Goal: Task Accomplishment & Management: Use online tool/utility

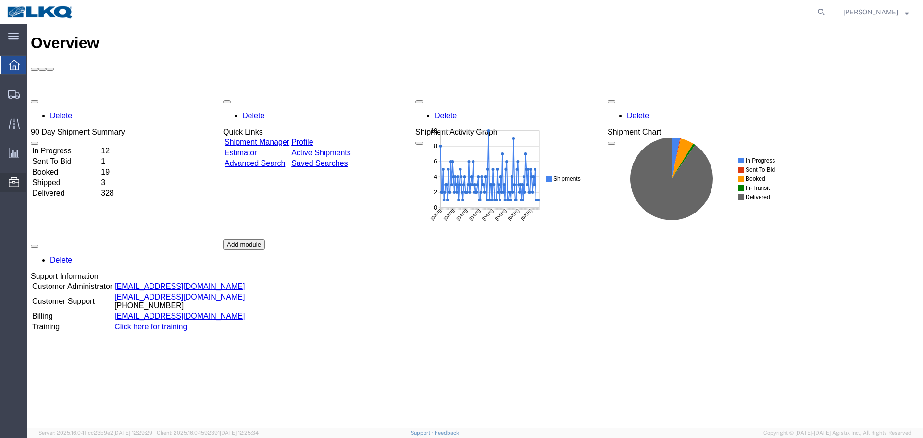
click at [12, 187] on icon at bounding box center [14, 182] width 11 height 10
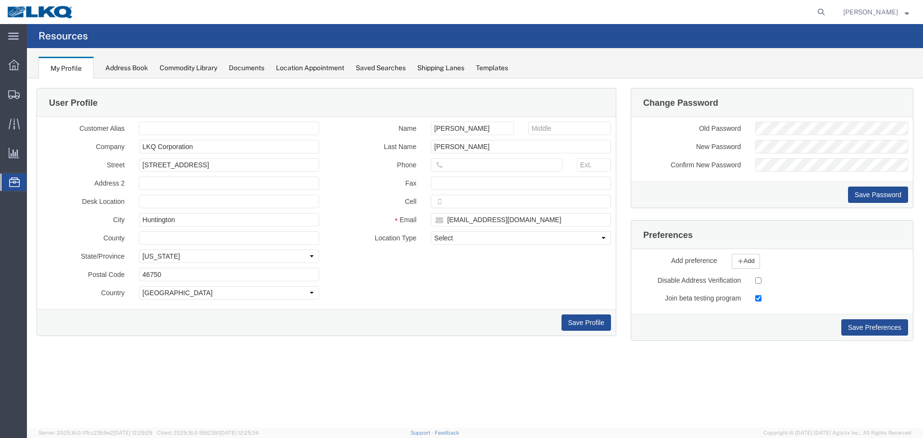
click at [0, 0] on span "Location Appointment" at bounding box center [0, 0] width 0 height 0
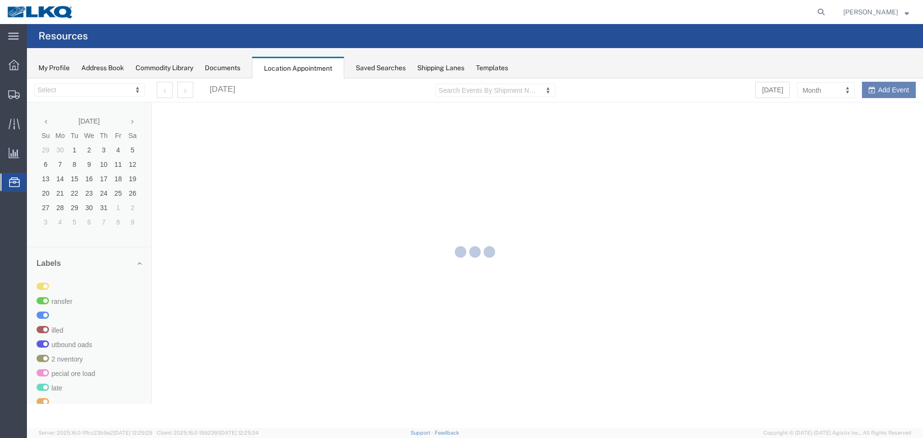
select select "28018"
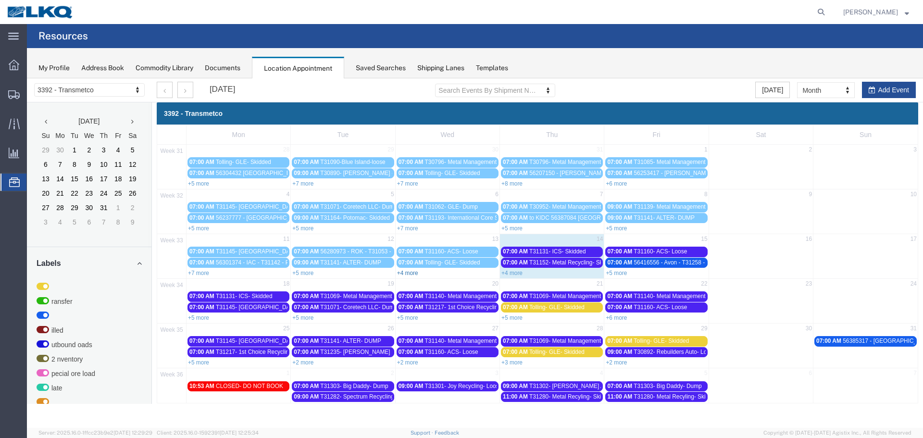
click at [408, 272] on link "+4 more" at bounding box center [407, 273] width 21 height 7
click at [517, 274] on link "+4 more" at bounding box center [511, 273] width 21 height 7
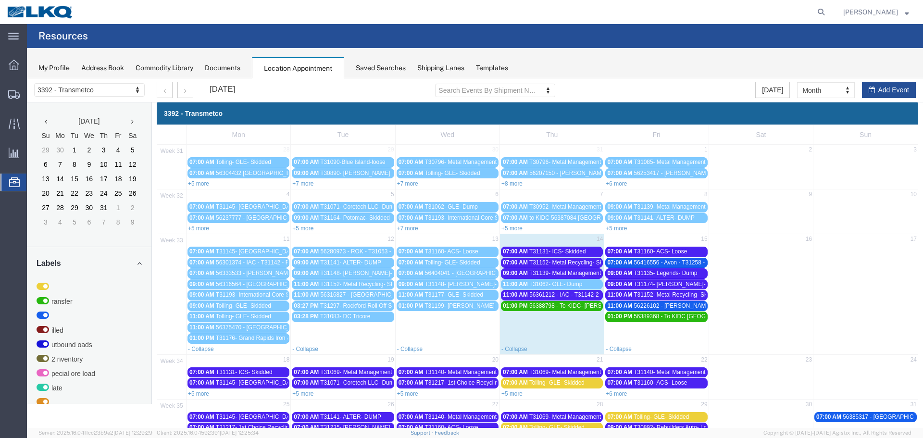
click at [555, 264] on span "T31152- Metal Recycling- Skidded" at bounding box center [572, 262] width 87 height 7
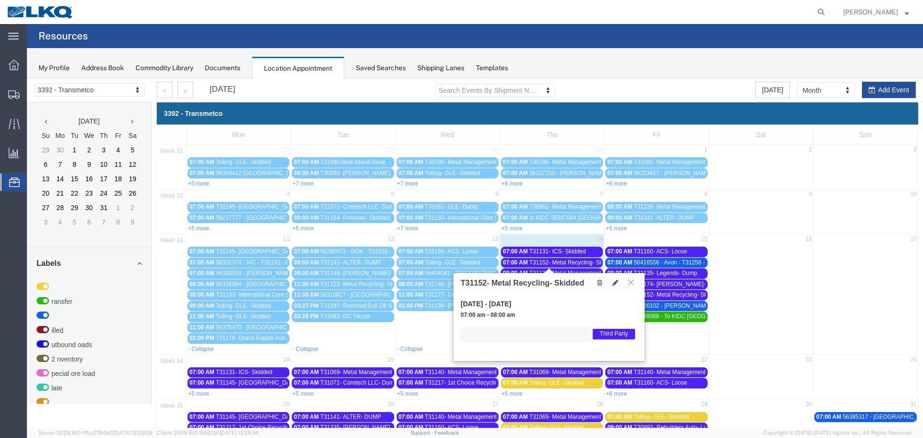
click at [629, 282] on icon at bounding box center [630, 282] width 5 height 6
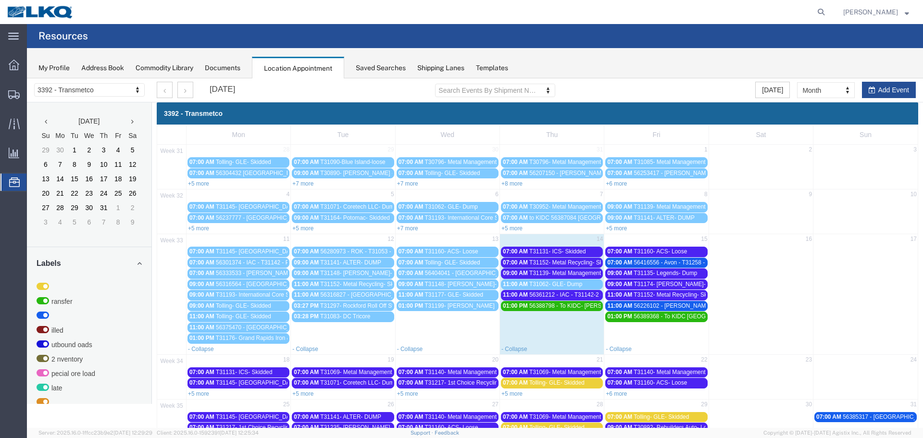
click at [575, 272] on span "T31139- Metal Management- Dump" at bounding box center [574, 273] width 90 height 7
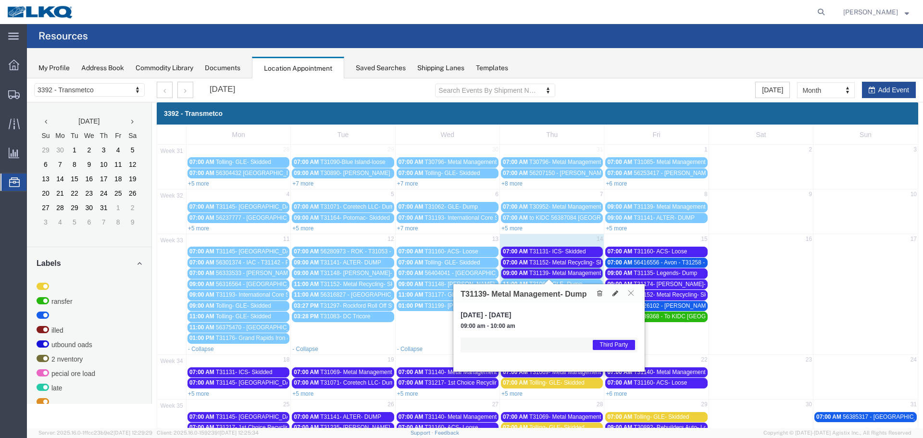
click at [632, 294] on icon at bounding box center [630, 293] width 5 height 6
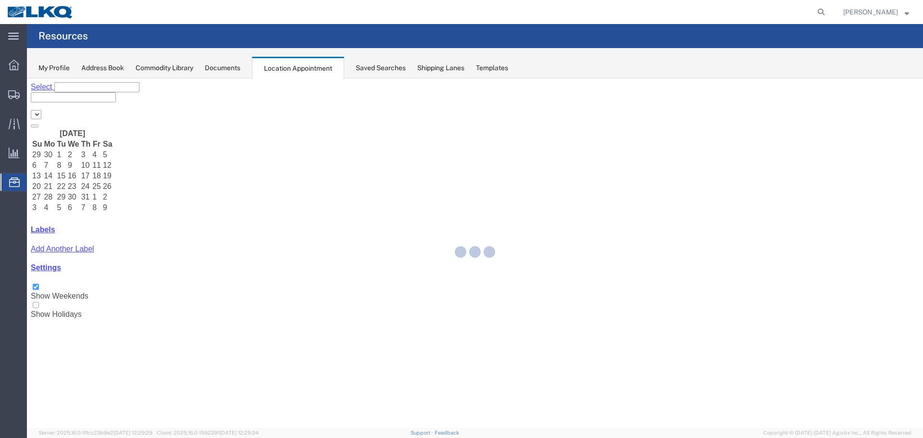
select select "28018"
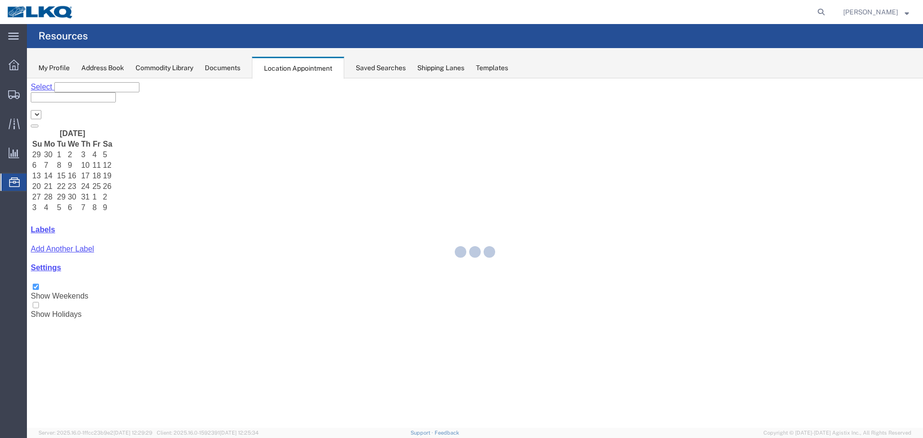
select select "28018"
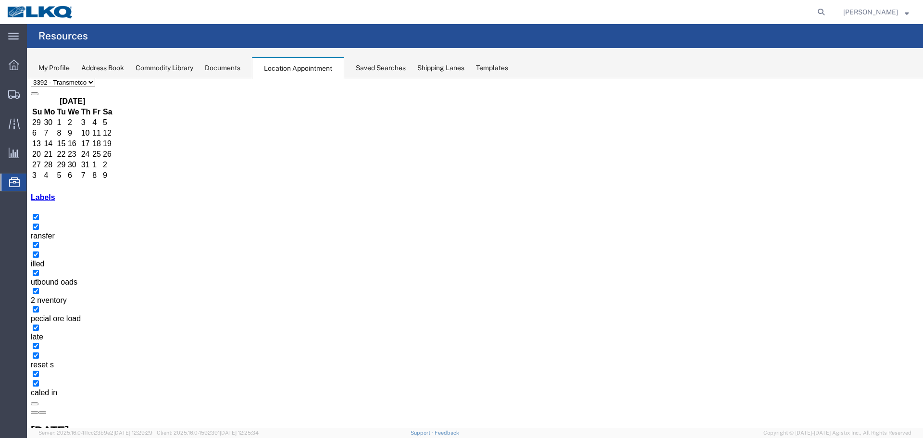
scroll to position [48, 0]
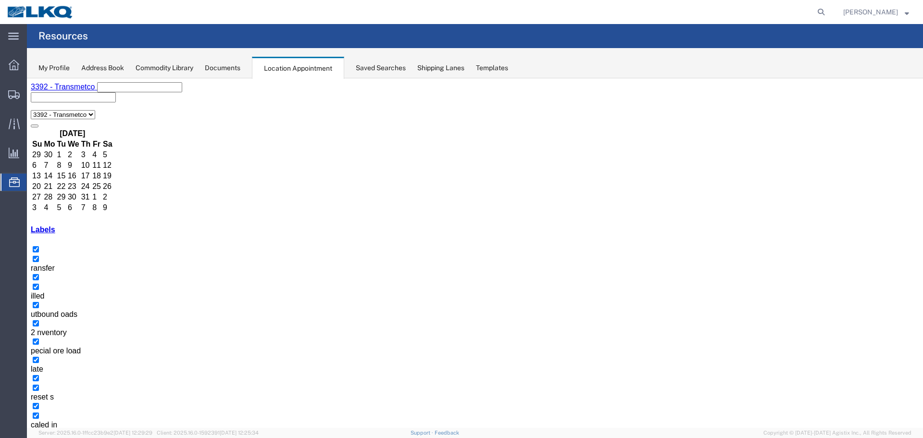
drag, startPoint x: 734, startPoint y: 303, endPoint x: 710, endPoint y: 301, distance: 23.6
